Goal: Transaction & Acquisition: Purchase product/service

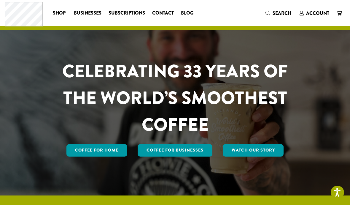
click at [312, 12] on span "Account" at bounding box center [317, 13] width 23 height 7
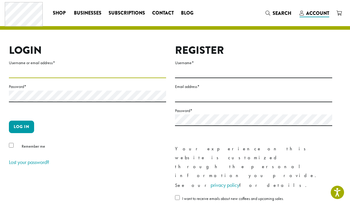
type input "*****"
click at [21, 126] on button "Log in" at bounding box center [21, 126] width 25 height 12
click at [26, 127] on button "Log in" at bounding box center [21, 126] width 25 height 12
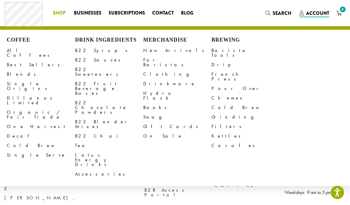
click at [89, 50] on link "B22 Syrups" at bounding box center [109, 50] width 68 height 9
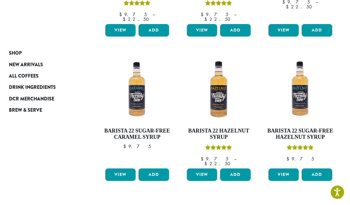
scroll to position [180, 0]
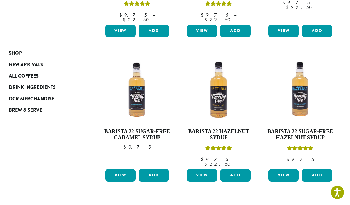
click at [321, 169] on button "Add" at bounding box center [317, 175] width 30 height 12
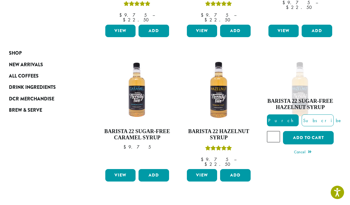
click at [279, 131] on input "*" at bounding box center [273, 136] width 13 height 11
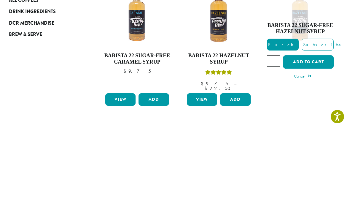
type input "*"
click at [315, 131] on button "Add to cart" at bounding box center [308, 137] width 50 height 13
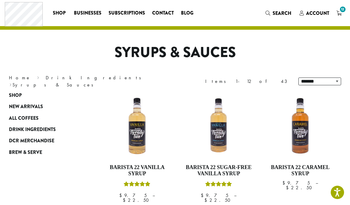
click at [344, 10] on span "12" at bounding box center [343, 9] width 8 height 8
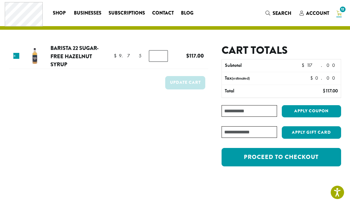
click at [161, 56] on input "**" at bounding box center [158, 55] width 19 height 11
type input "*"
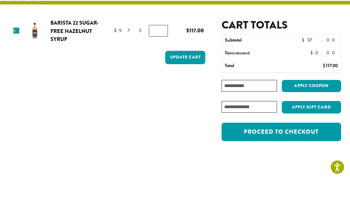
type input "*"
click at [194, 76] on button "Update cart" at bounding box center [185, 82] width 40 height 13
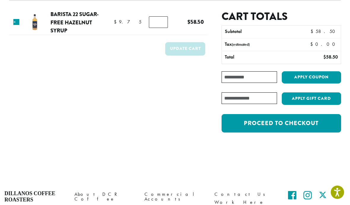
scroll to position [93, 0]
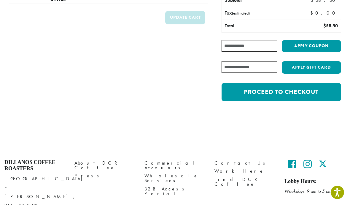
click at [304, 93] on link "Proceed to checkout" at bounding box center [282, 92] width 120 height 18
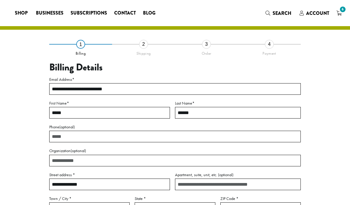
select select "**"
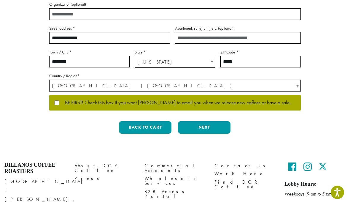
scroll to position [148, 0]
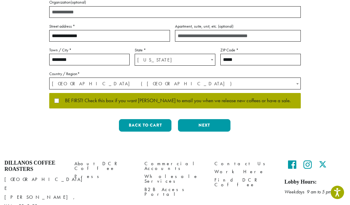
click at [204, 126] on button "Next" at bounding box center [204, 125] width 53 height 12
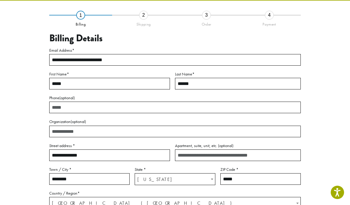
scroll to position [14, 0]
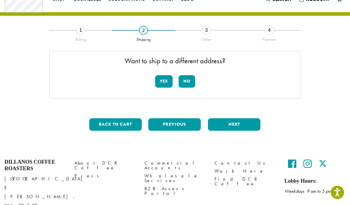
click at [190, 81] on button "No" at bounding box center [187, 81] width 17 height 12
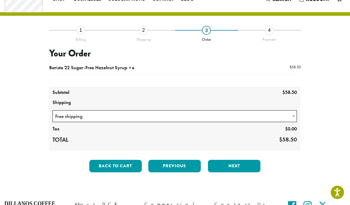
click at [243, 166] on button "Next" at bounding box center [234, 166] width 53 height 12
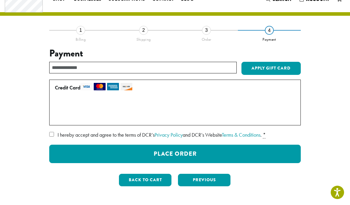
click at [215, 150] on button "Place Order" at bounding box center [175, 154] width 252 height 18
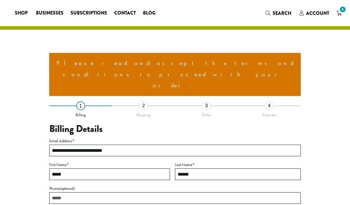
select select "**"
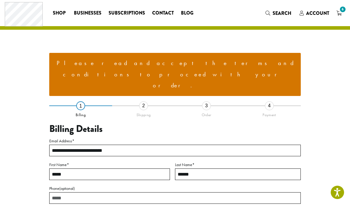
click at [237, 65] on li "Please read and accept the terms and conditions to proceed with your order." at bounding box center [175, 75] width 242 height 34
click at [236, 62] on li "Please read and accept the terms and conditions to proceed with your order." at bounding box center [175, 75] width 242 height 34
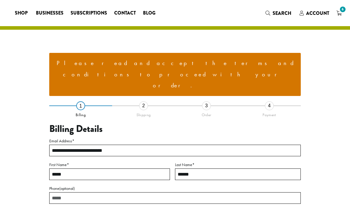
select select "**"
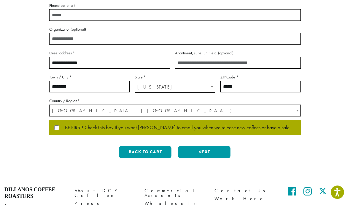
scroll to position [187, 0]
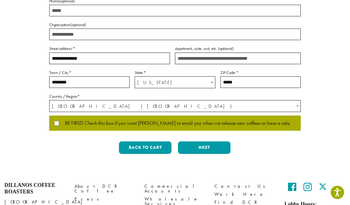
click at [211, 141] on button "Next" at bounding box center [204, 147] width 53 height 12
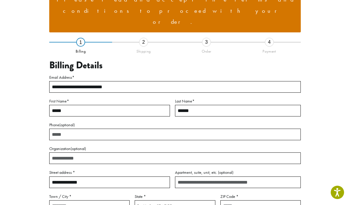
scroll to position [53, 0]
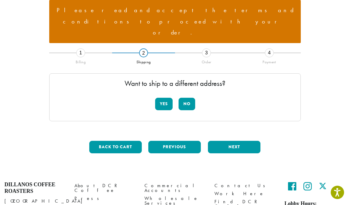
click at [192, 98] on button "No" at bounding box center [187, 104] width 17 height 12
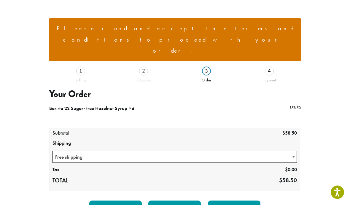
scroll to position [0, 0]
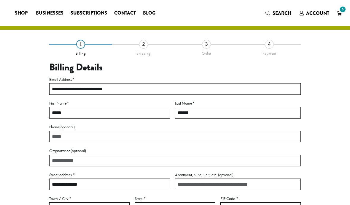
select select "**"
